Goal: Navigation & Orientation: Go to known website

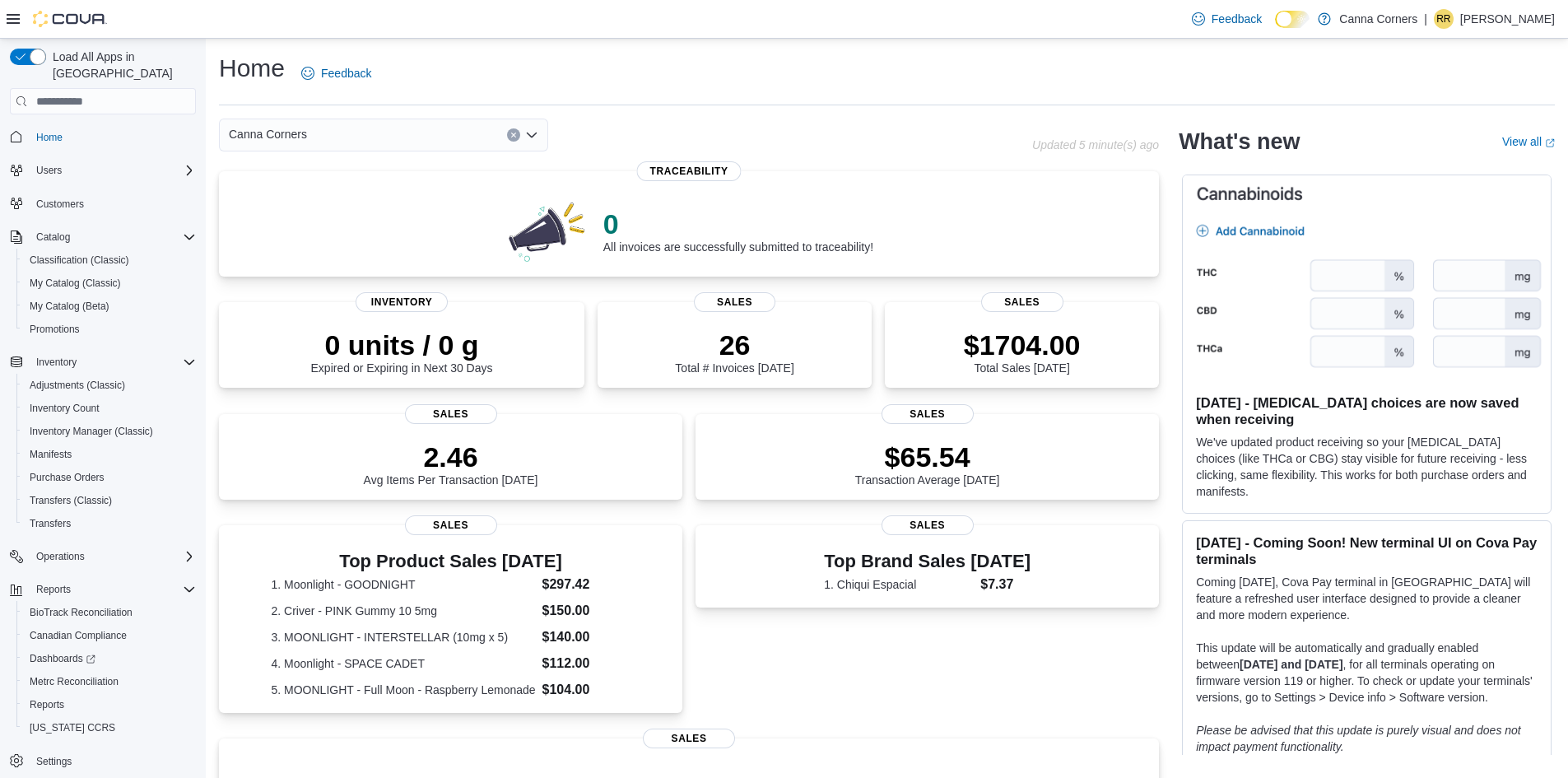
drag, startPoint x: 487, startPoint y: 76, endPoint x: 472, endPoint y: 60, distance: 21.9
click at [472, 60] on div "Home Feedback" at bounding box center [887, 73] width 1335 height 43
